Goal: Task Accomplishment & Management: Use online tool/utility

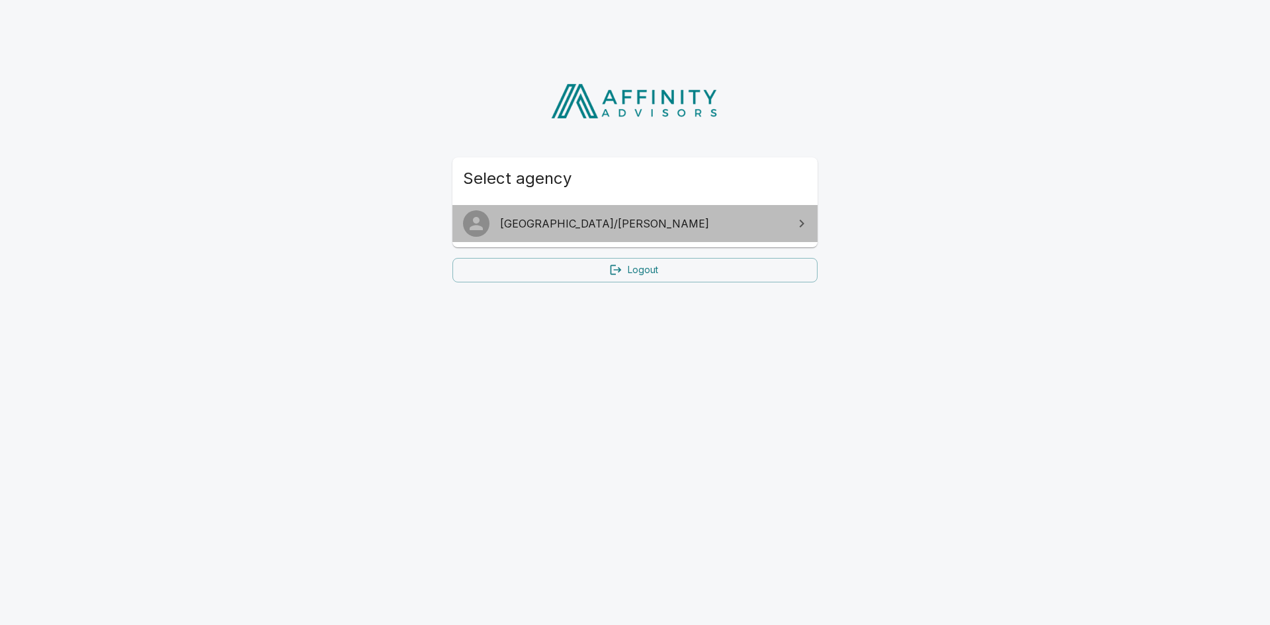
click at [584, 232] on link "[GEOGRAPHIC_DATA]/[PERSON_NAME]" at bounding box center [634, 223] width 365 height 37
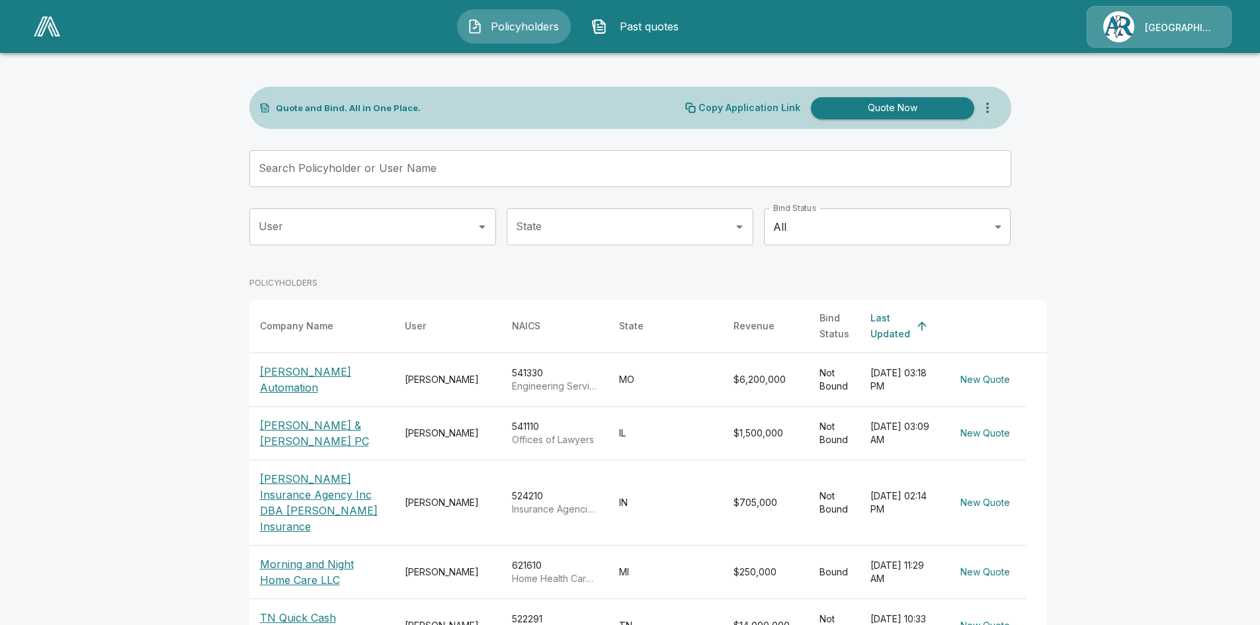
click at [486, 165] on input "Search Policyholder or User Name" at bounding box center [623, 168] width 748 height 37
click at [282, 367] on p "[PERSON_NAME] Automation" at bounding box center [322, 380] width 124 height 32
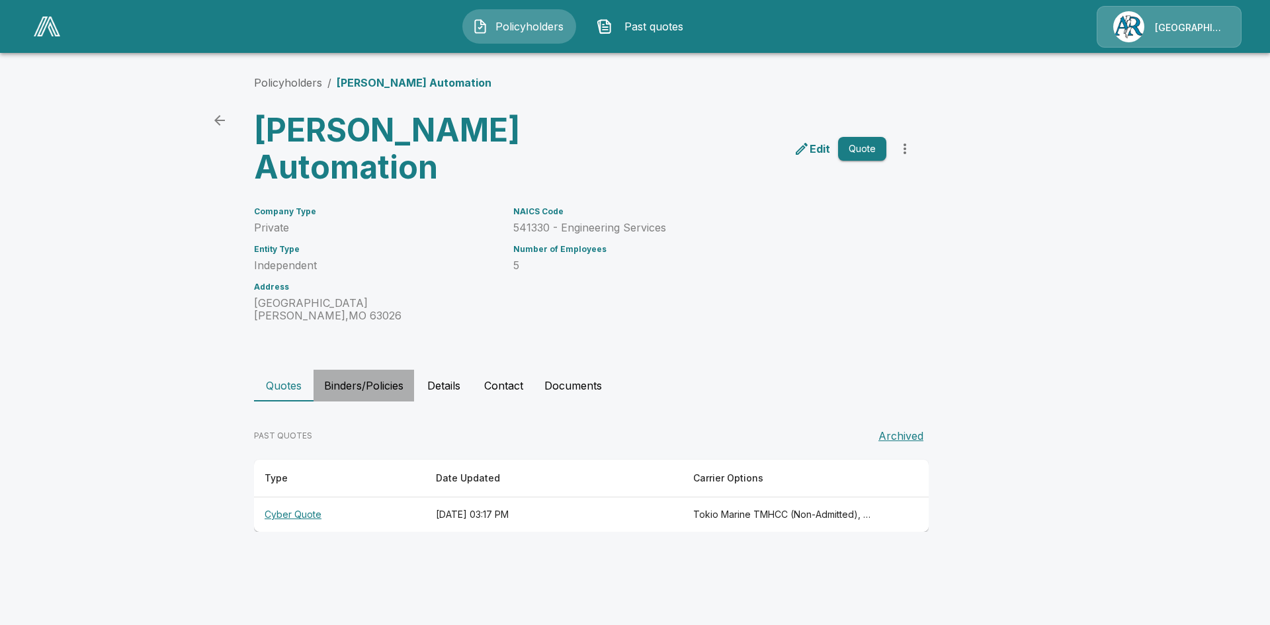
click at [354, 386] on button "Binders/Policies" at bounding box center [364, 386] width 101 height 32
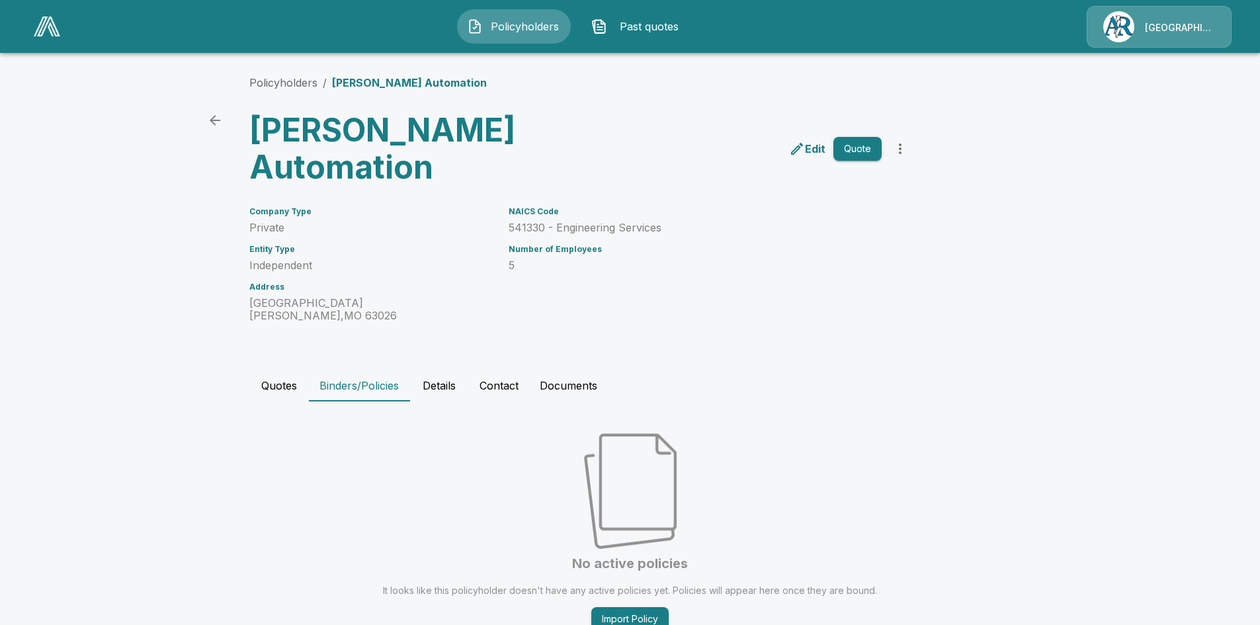
click at [286, 382] on button "Quotes" at bounding box center [279, 386] width 60 height 32
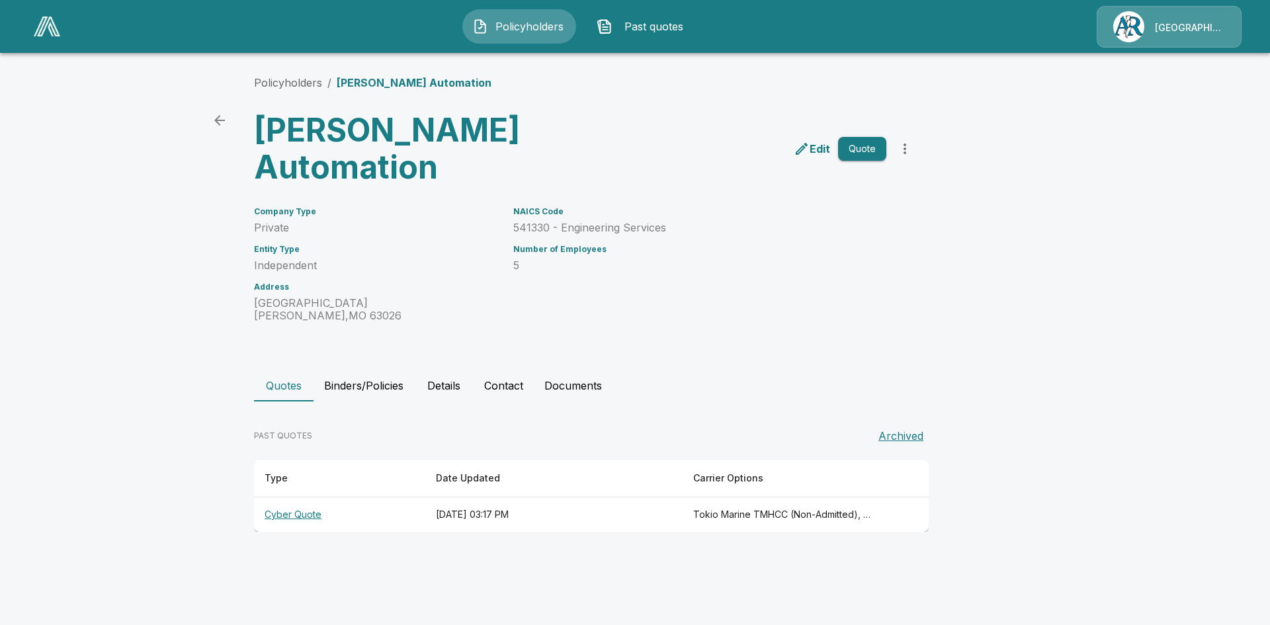
click at [310, 512] on th "Cyber Quote" at bounding box center [339, 514] width 171 height 35
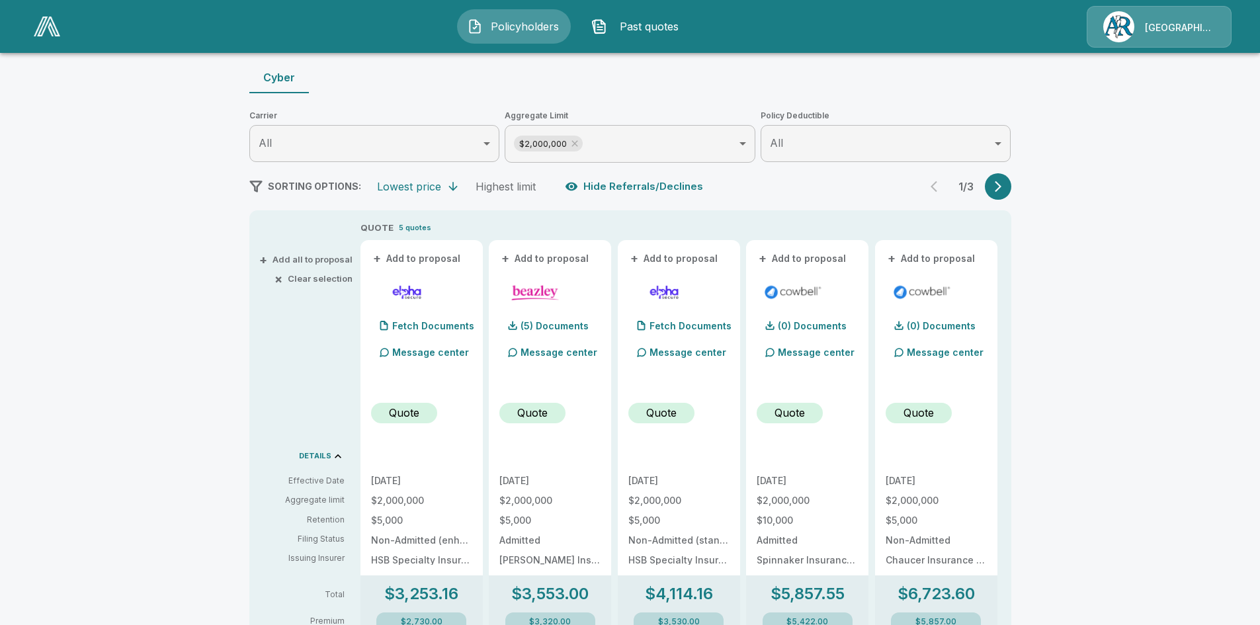
scroll to position [397, 0]
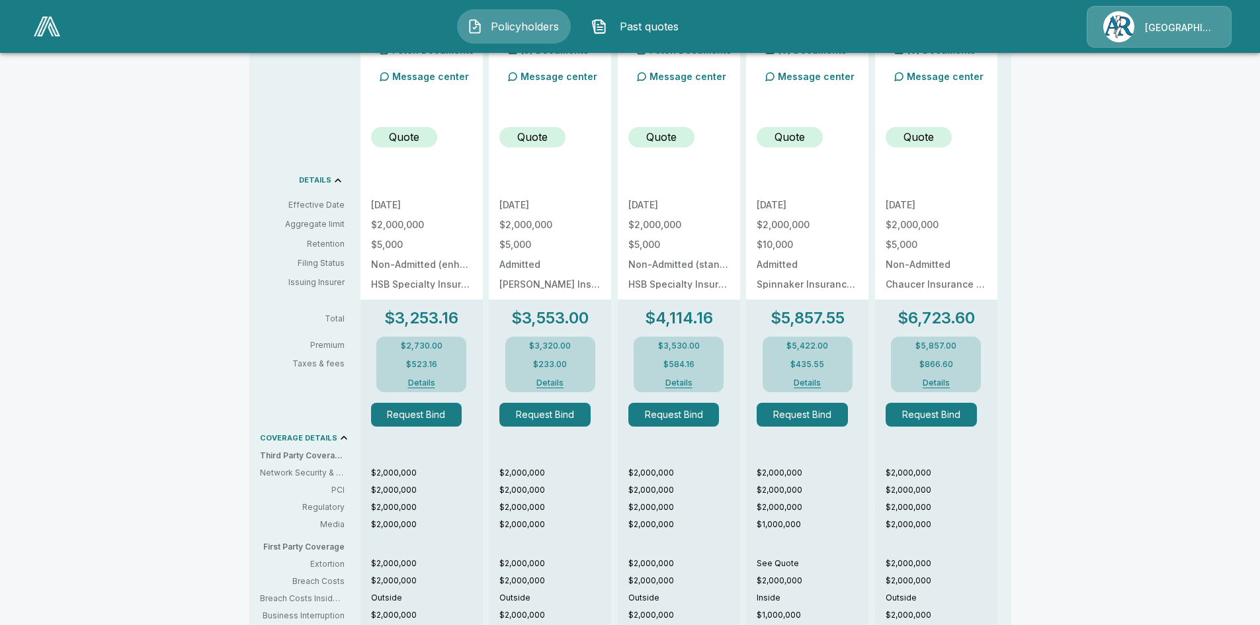
click at [562, 411] on button "Request Bind" at bounding box center [544, 415] width 91 height 24
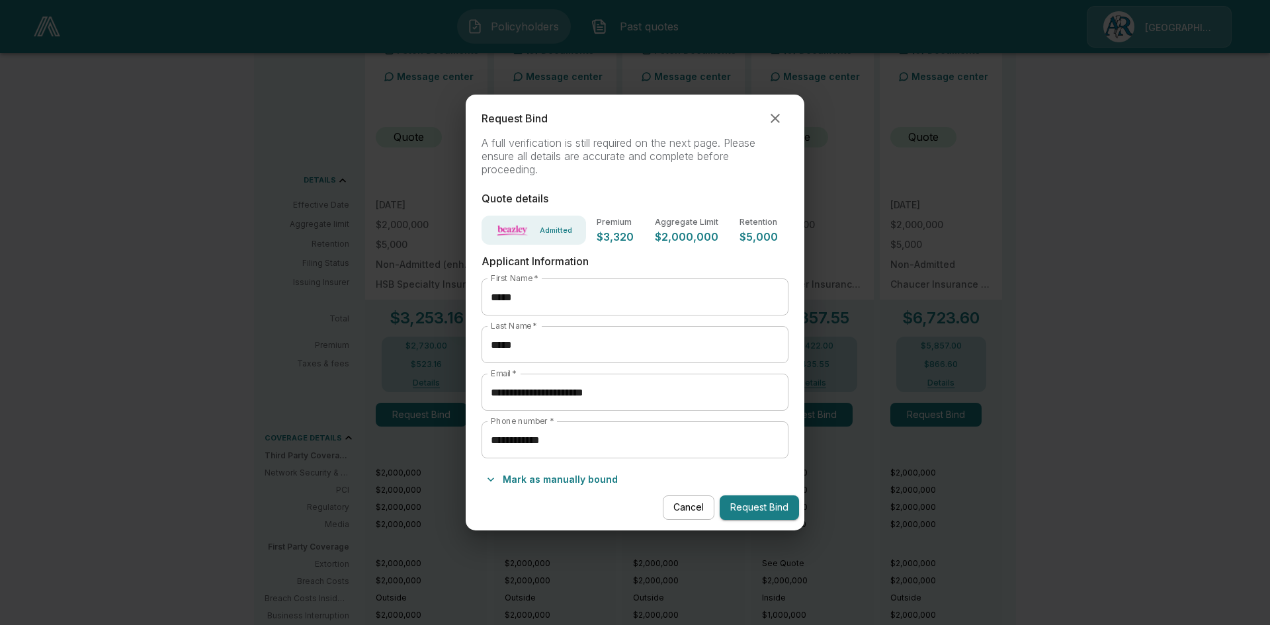
click at [1095, 434] on div "**********" at bounding box center [635, 312] width 1270 height 625
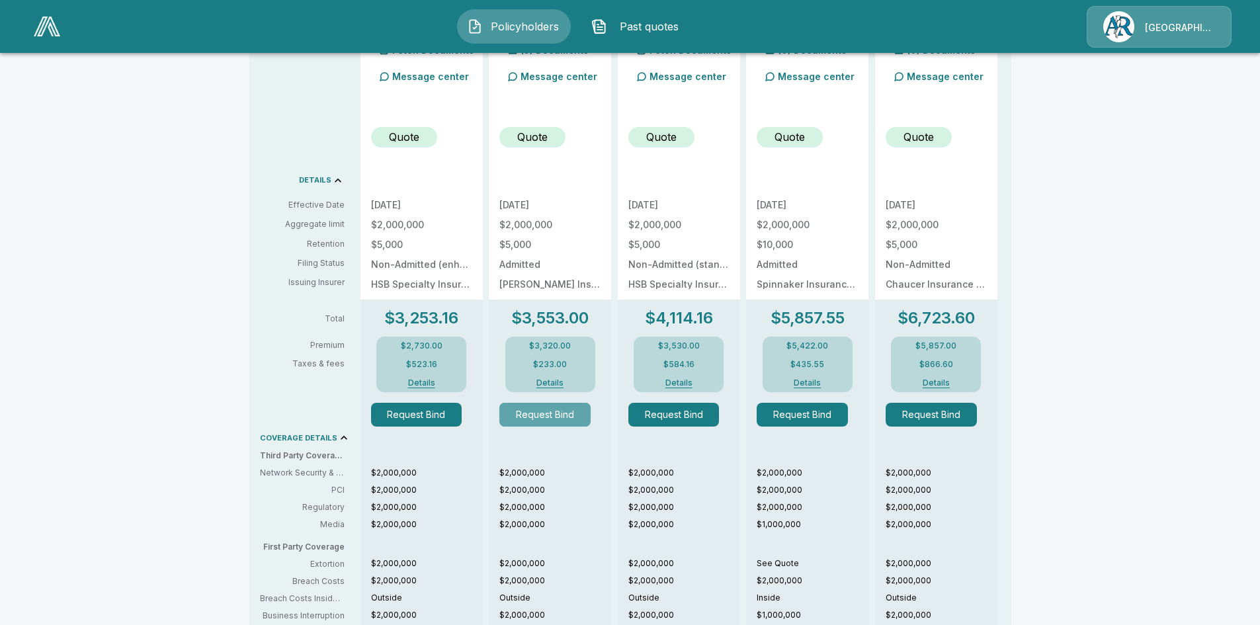
click at [566, 410] on button "Request Bind" at bounding box center [544, 415] width 91 height 24
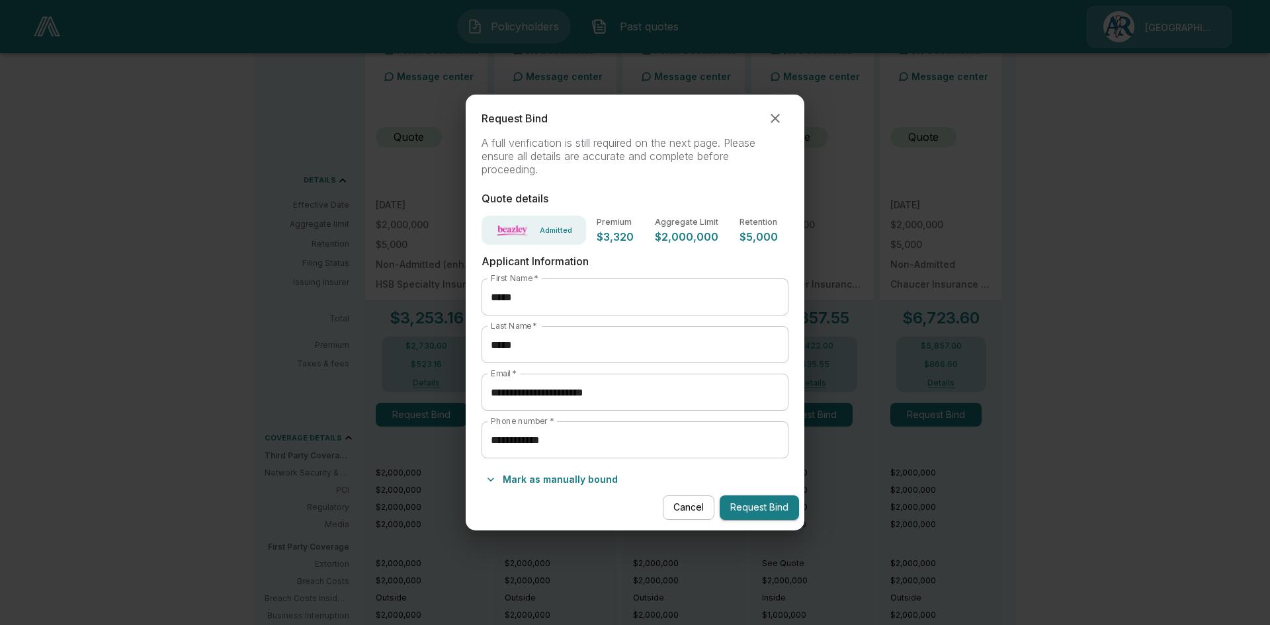
click at [749, 501] on button "Request Bind" at bounding box center [759, 507] width 79 height 24
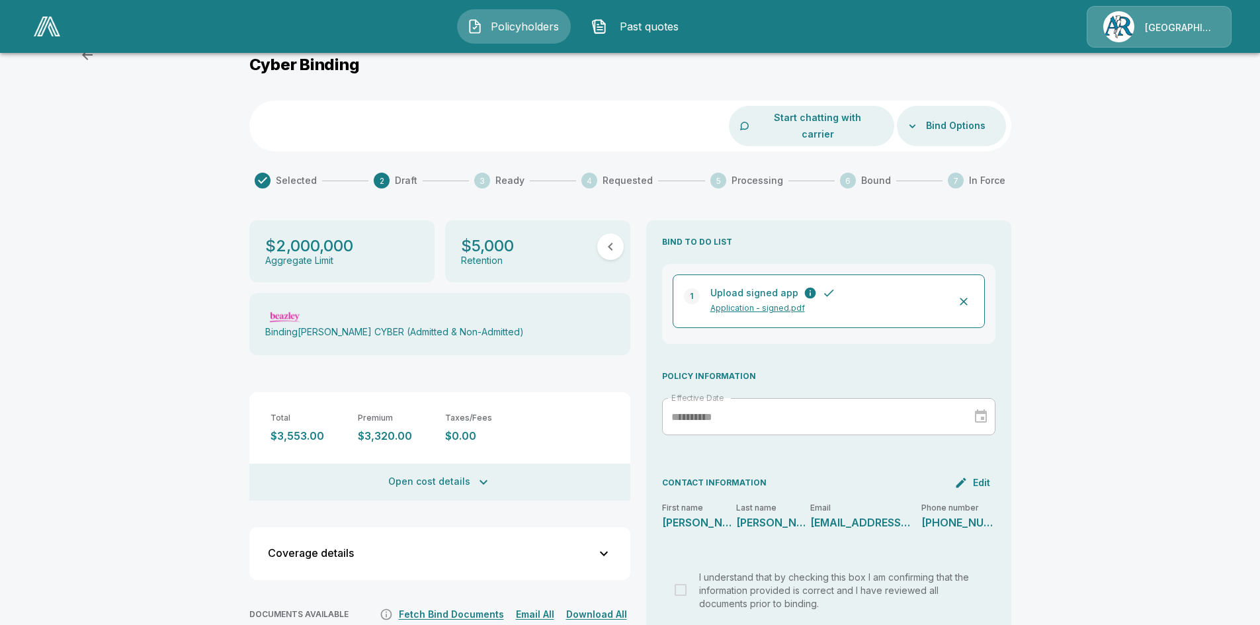
scroll to position [111, 0]
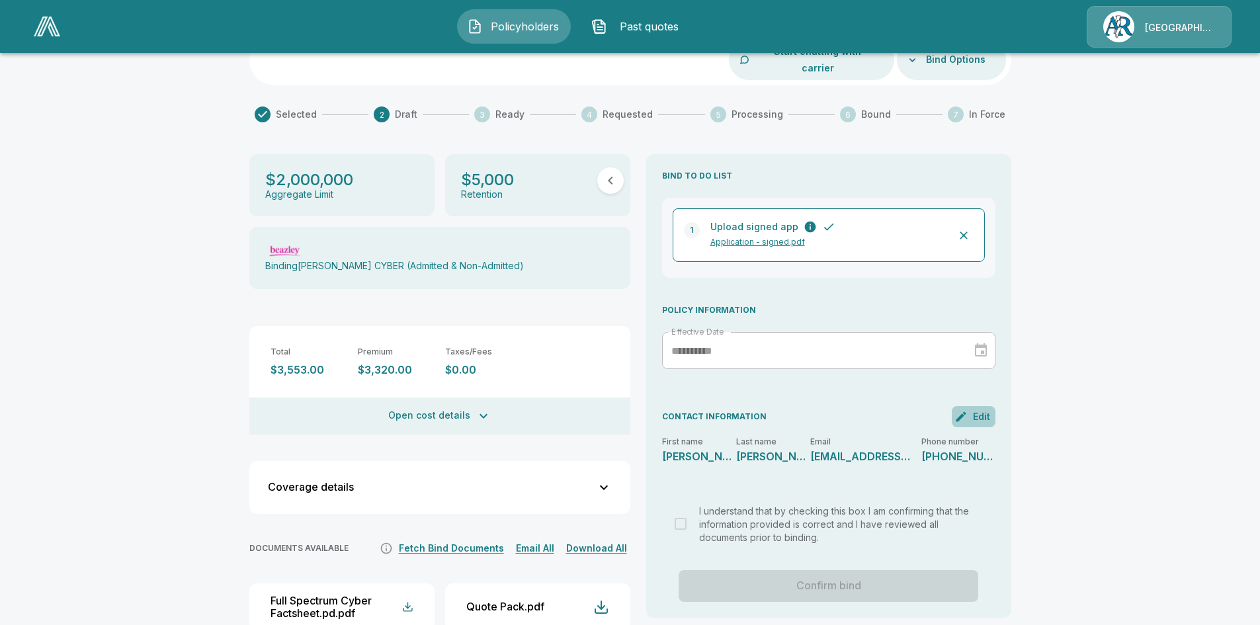
click at [976, 406] on button "Edit" at bounding box center [974, 416] width 44 height 21
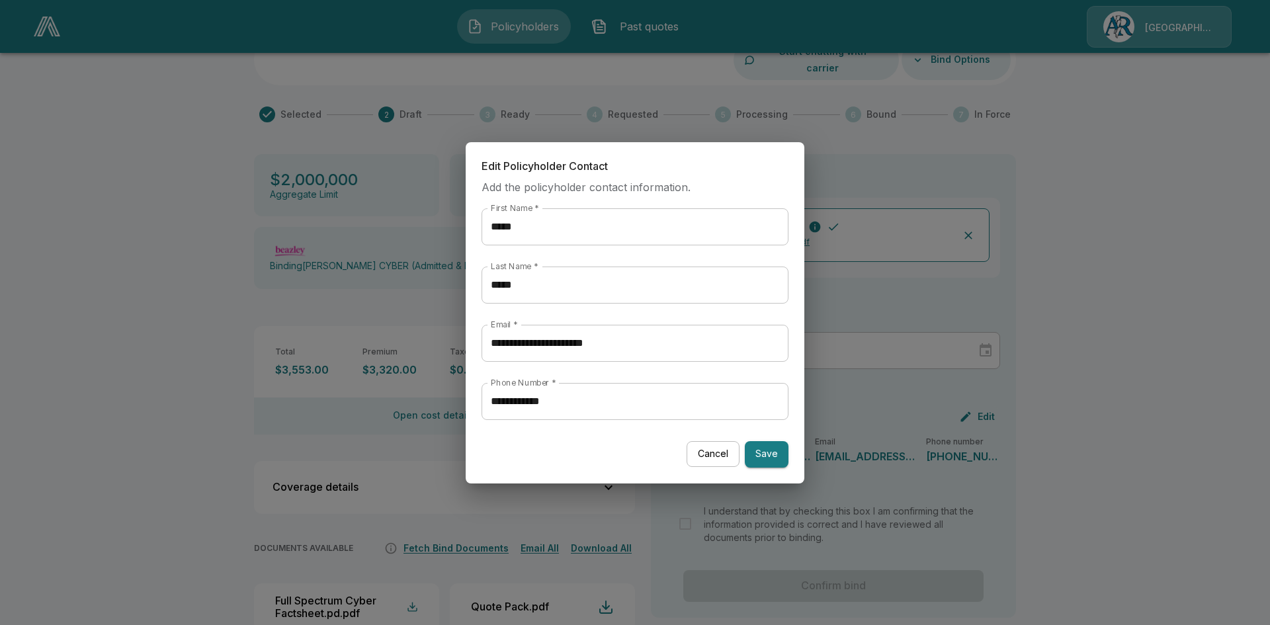
click at [565, 228] on input "*****" at bounding box center [635, 226] width 307 height 37
type input "*"
type input "****"
type input "*********"
click at [606, 341] on input "**********" at bounding box center [635, 343] width 307 height 37
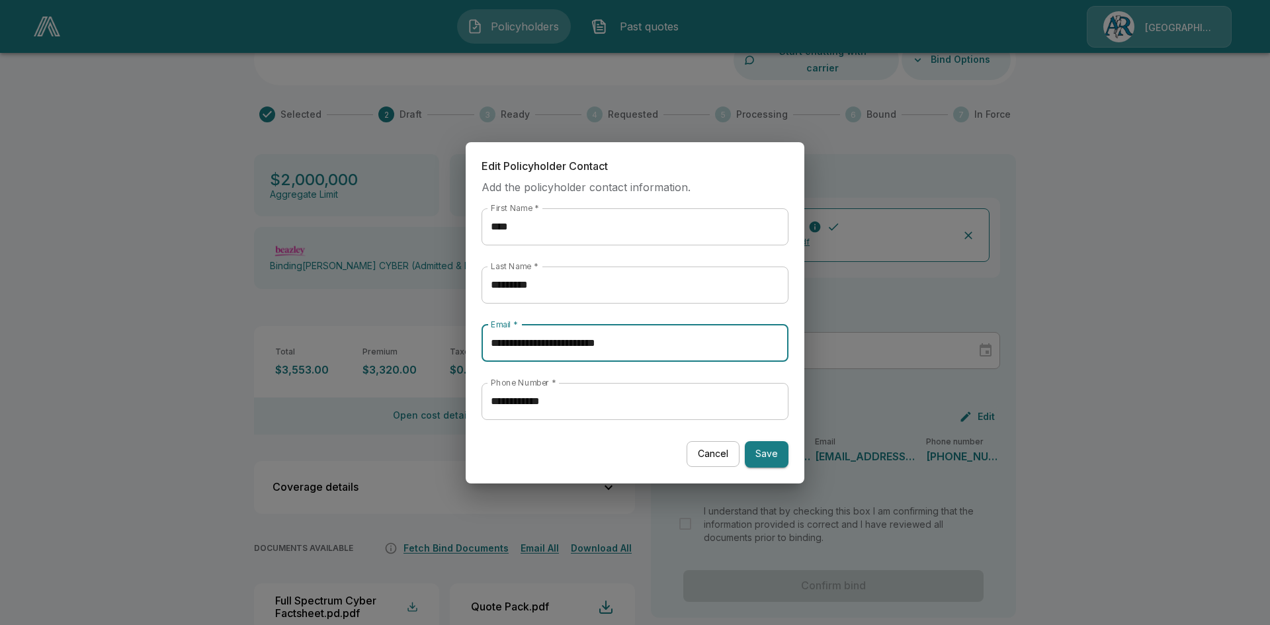
type input "**********"
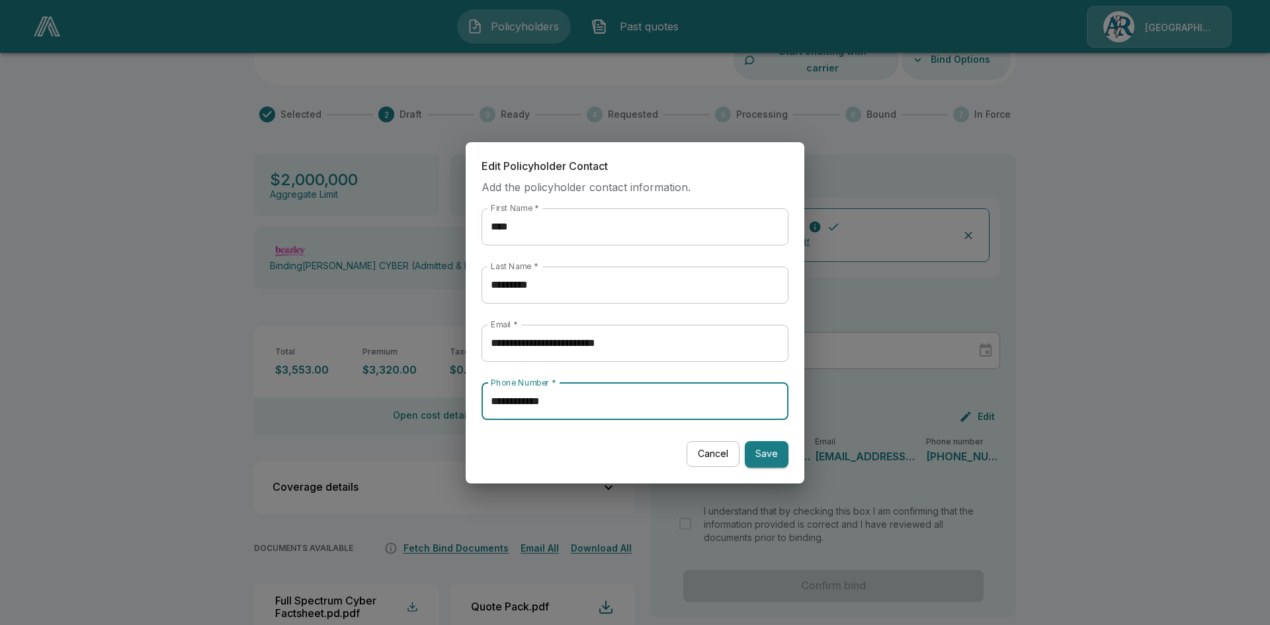
type input "**********"
click at [767, 454] on button "Save" at bounding box center [767, 454] width 44 height 26
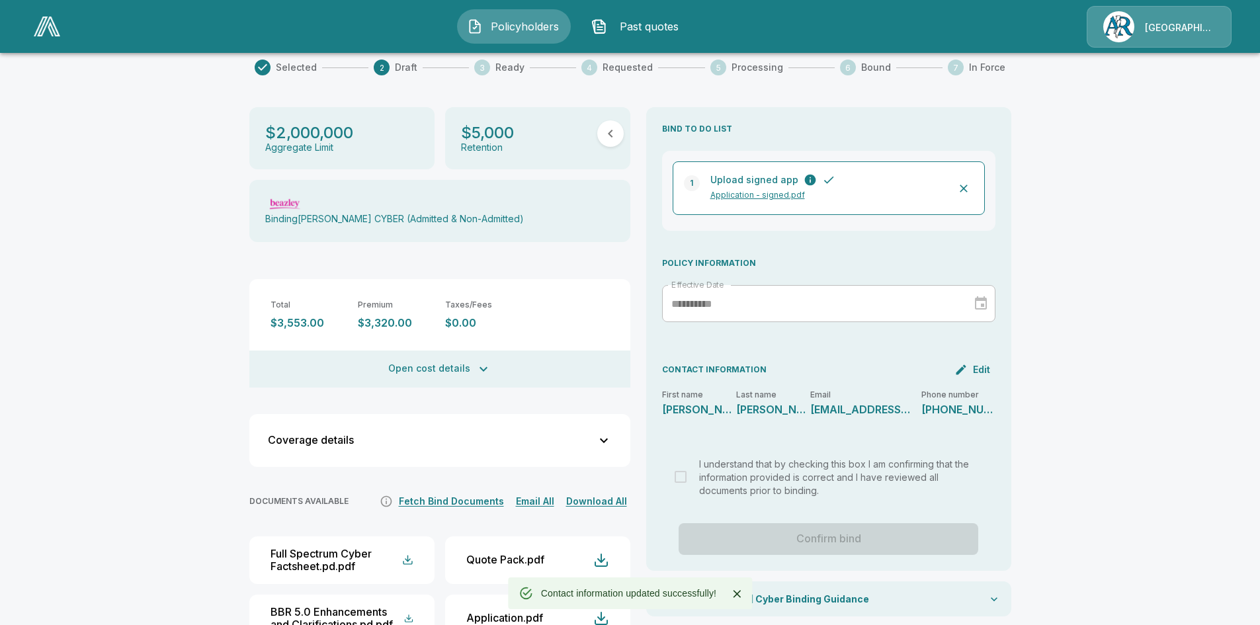
scroll to position [177, 0]
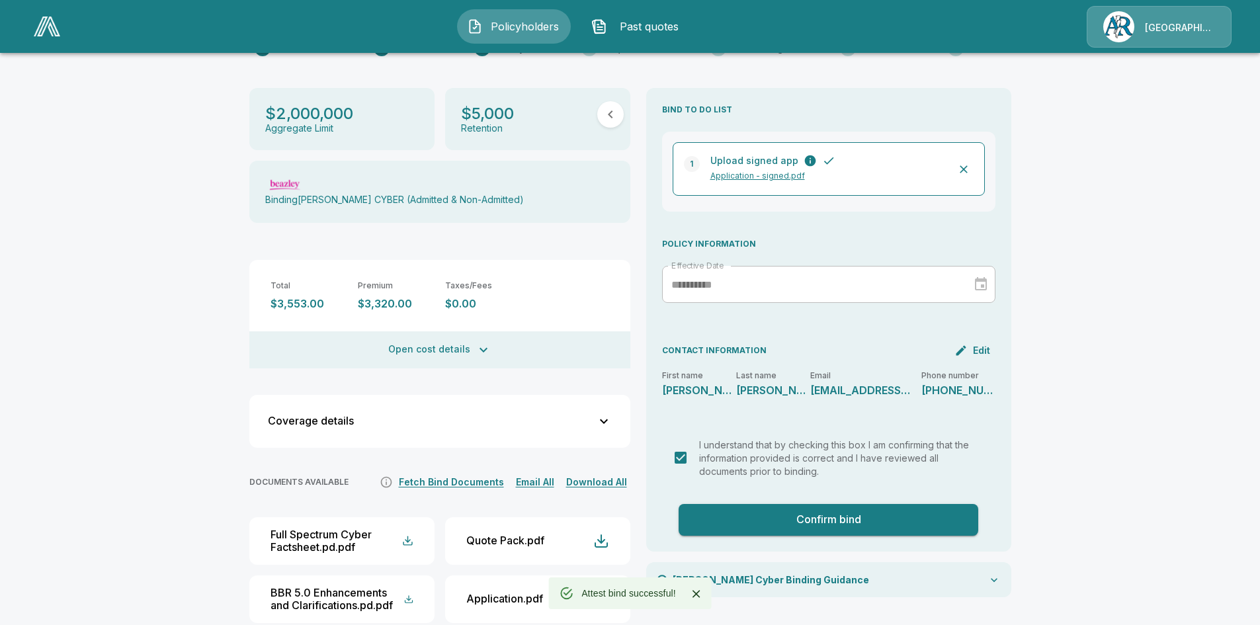
click at [782, 504] on button "Confirm bind" at bounding box center [829, 520] width 300 height 32
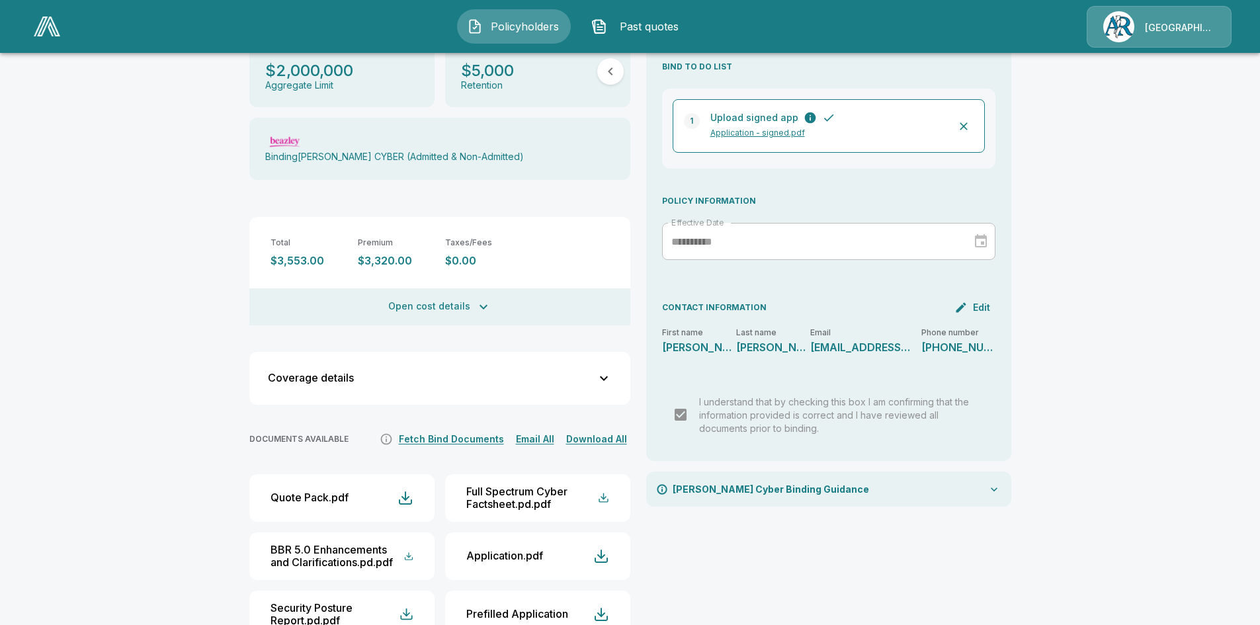
scroll to position [243, 0]
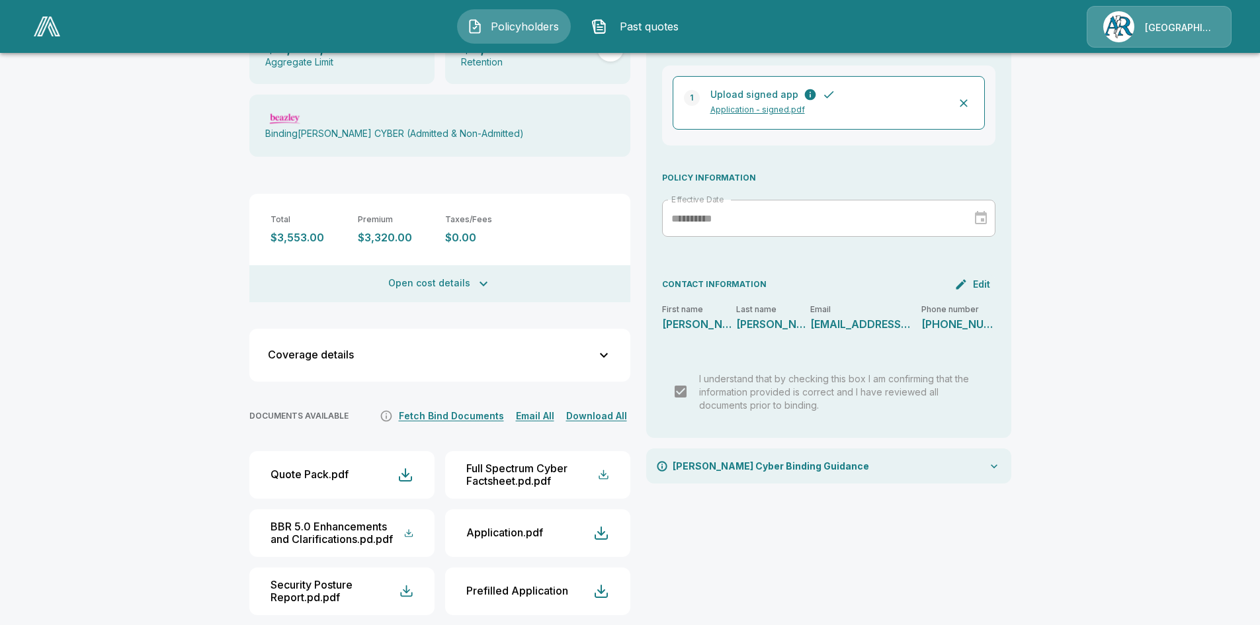
click at [845, 453] on div "Beazley Cyber Binding Guidance" at bounding box center [828, 466] width 365 height 35
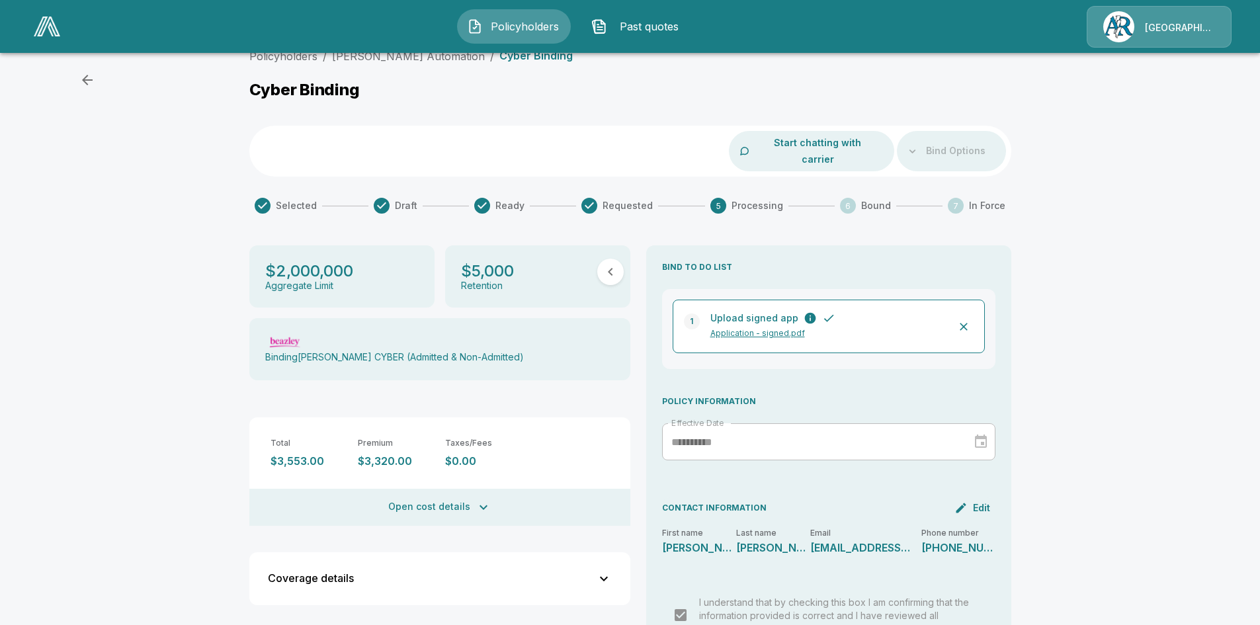
scroll to position [0, 0]
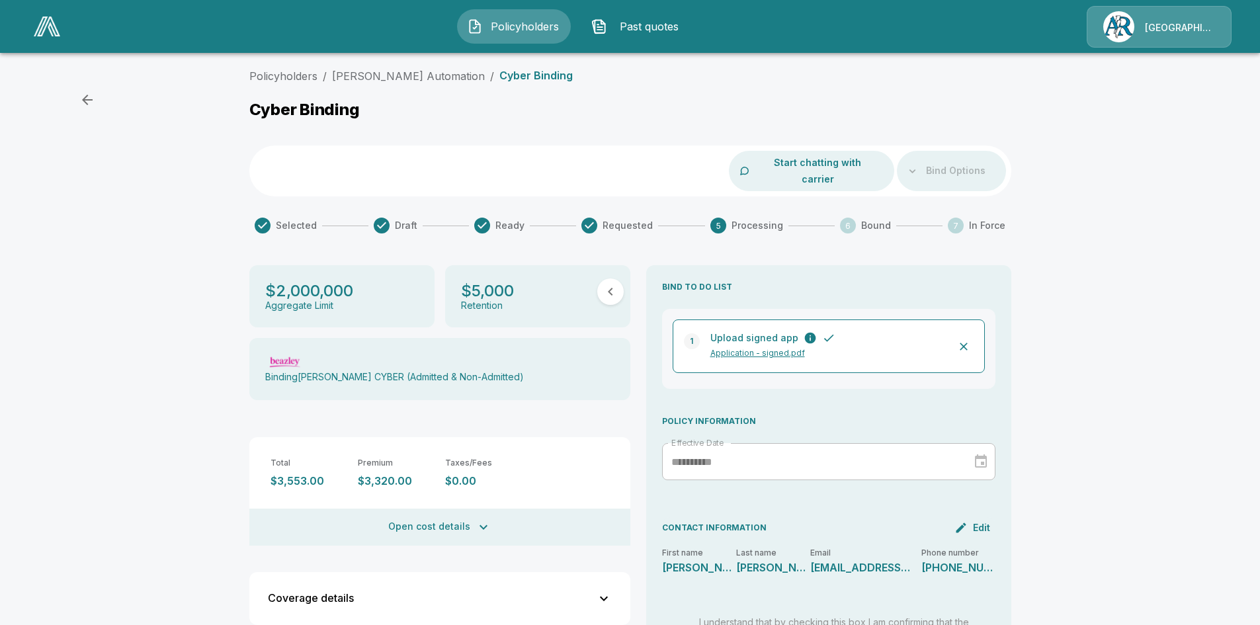
click at [876, 219] on span "Bound" at bounding box center [876, 225] width 30 height 13
click at [861, 163] on button "Start chatting with carrier" at bounding box center [817, 171] width 131 height 40
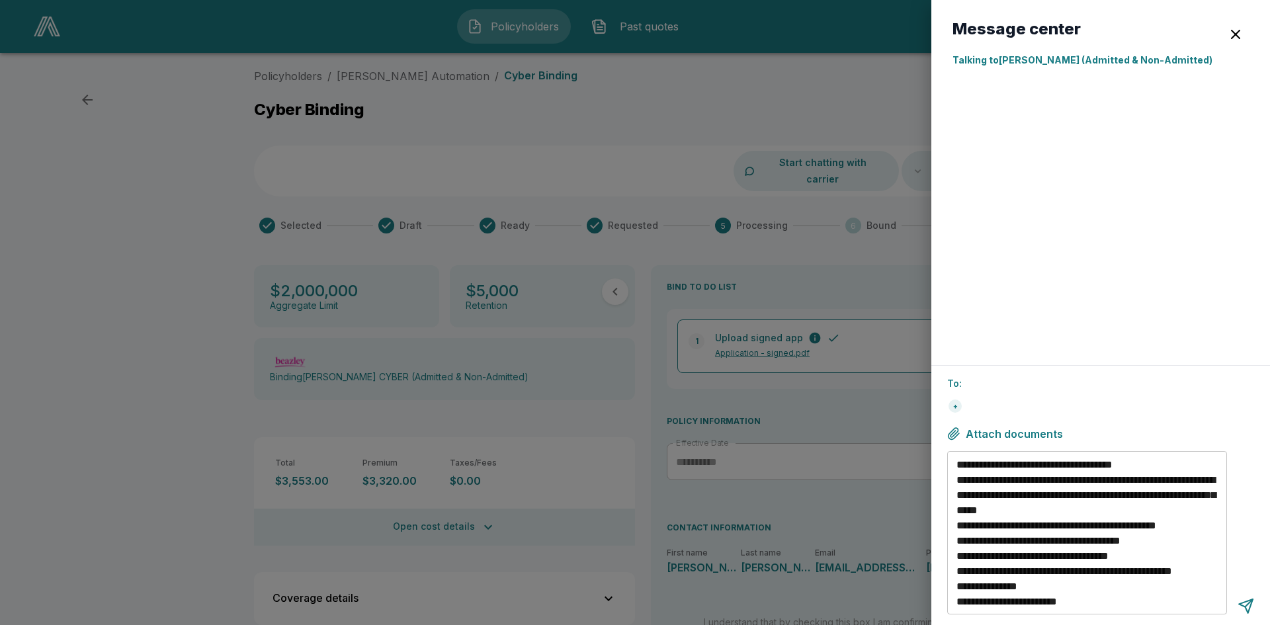
click at [1078, 390] on div "To: +" at bounding box center [1100, 396] width 307 height 40
click at [964, 379] on p "To:" at bounding box center [1100, 383] width 307 height 14
click at [983, 384] on p "To:" at bounding box center [1100, 383] width 307 height 14
click at [953, 382] on p "To:" at bounding box center [1100, 383] width 307 height 14
click at [953, 410] on div "+" at bounding box center [955, 406] width 13 height 13
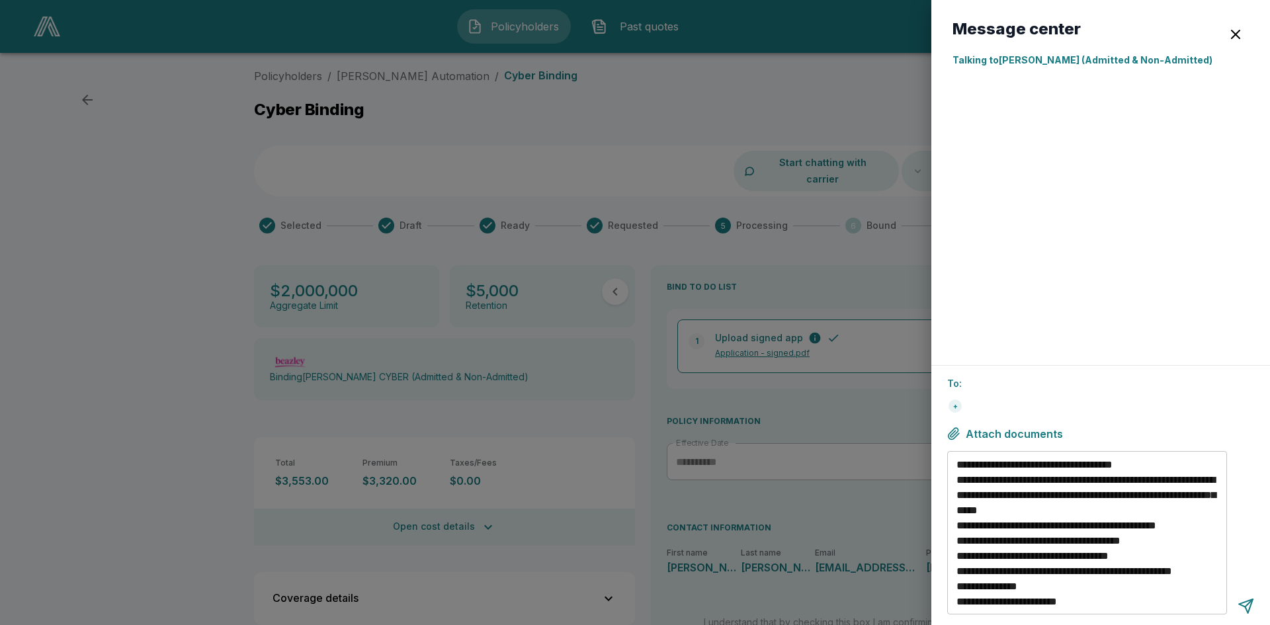
click at [720, 406] on div at bounding box center [635, 312] width 1270 height 625
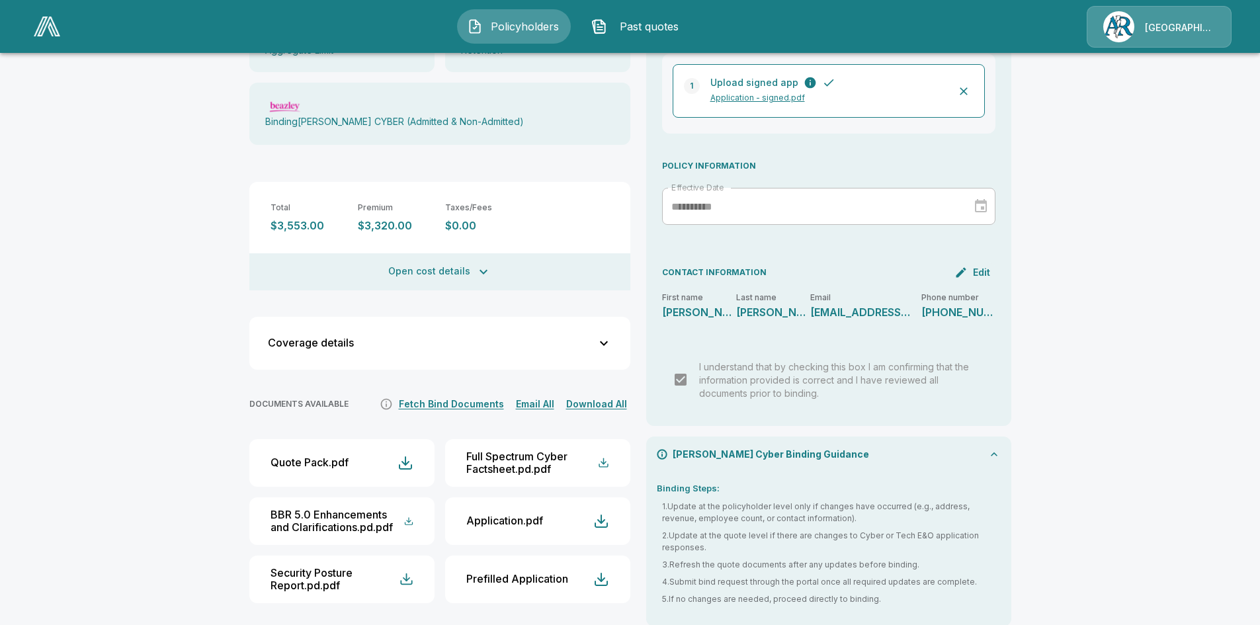
scroll to position [256, 0]
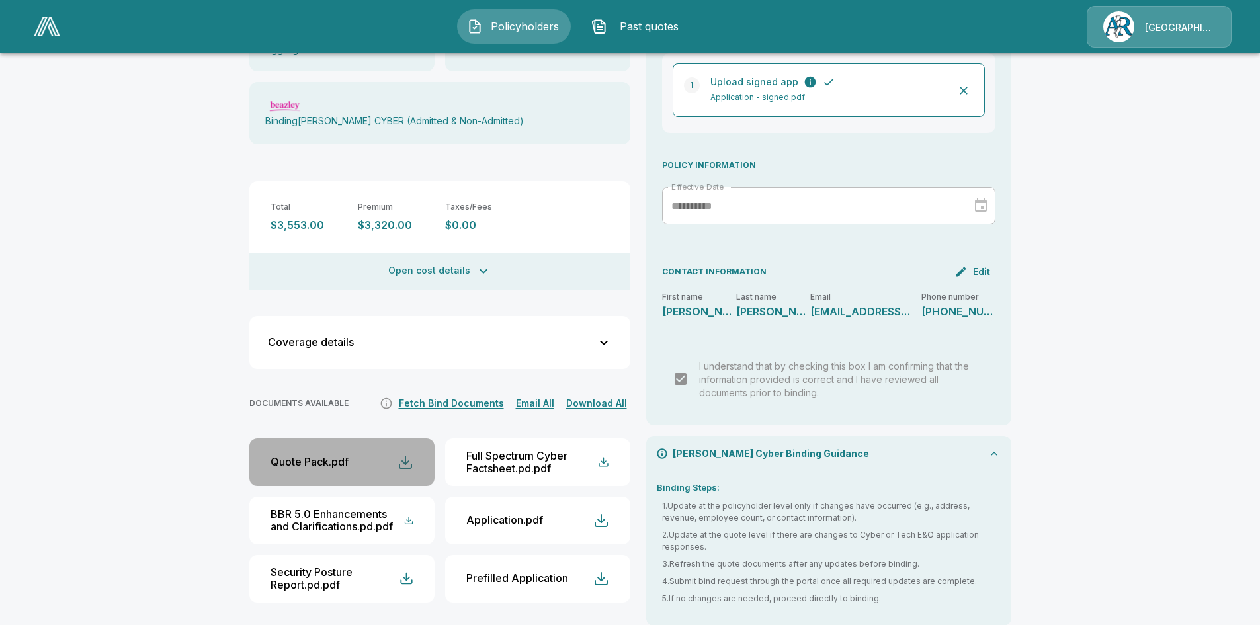
click at [407, 454] on div "button" at bounding box center [406, 462] width 16 height 16
